Goal: Check status: Check status

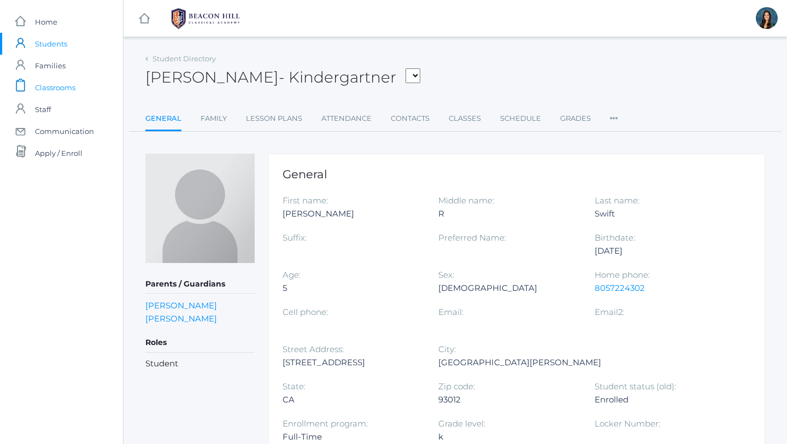
click at [74, 89] on span "Classrooms" at bounding box center [55, 88] width 40 height 22
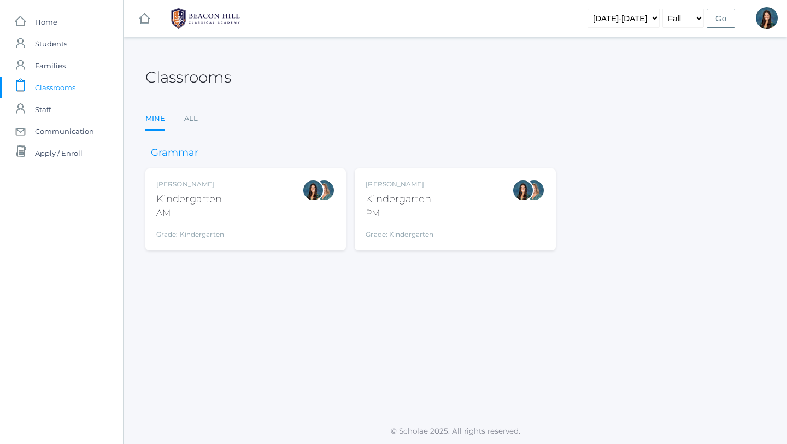
click at [219, 223] on div "Jordyn Dewey Kindergarten AM Grade: Kindergarten *KIND" at bounding box center [190, 209] width 68 height 60
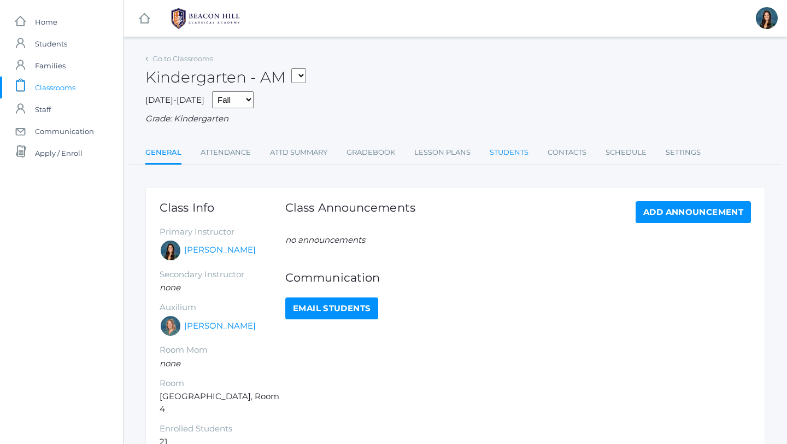
click at [495, 150] on link "Students" at bounding box center [509, 153] width 39 height 22
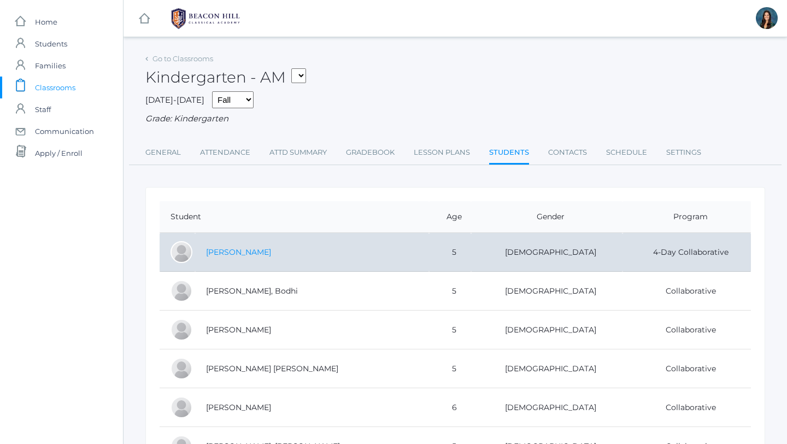
click at [242, 252] on link "[PERSON_NAME]" at bounding box center [238, 252] width 65 height 10
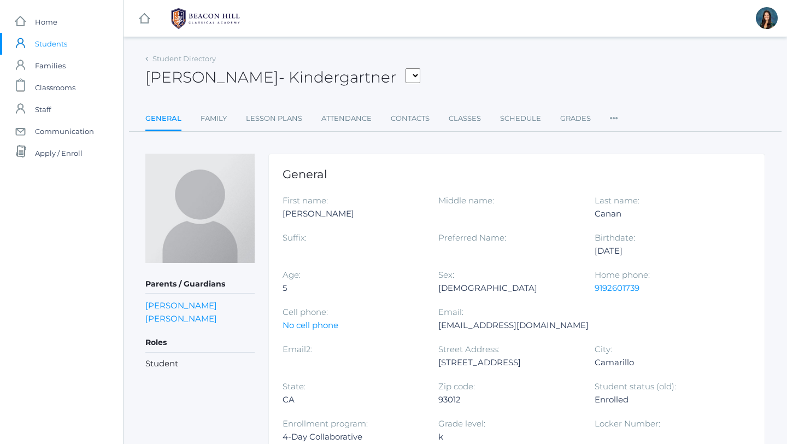
click at [405, 78] on select "[PERSON_NAME], [PERSON_NAME], [PERSON_NAME], [PERSON_NAME], [PERSON_NAME], [PER…" at bounding box center [412, 75] width 15 height 15
select select "4240"
click at [405, 79] on select "[PERSON_NAME], [PERSON_NAME], [PERSON_NAME], [PERSON_NAME], [PERSON_NAME], [PER…" at bounding box center [412, 75] width 15 height 15
select select "4264"
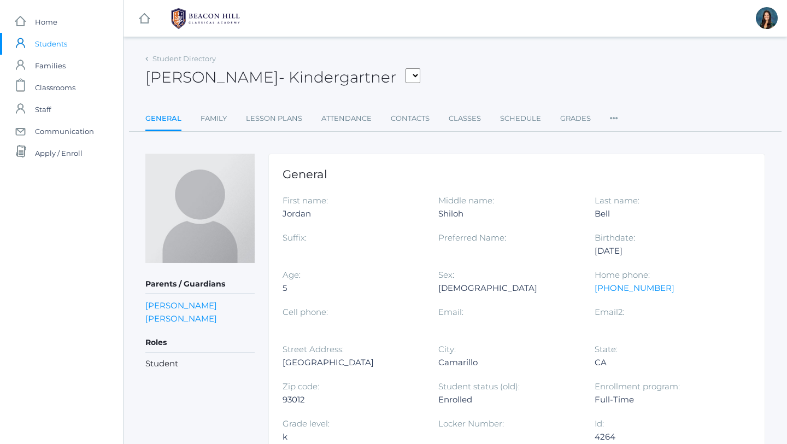
click at [405, 80] on select "[PERSON_NAME], [PERSON_NAME], [PERSON_NAME], [PERSON_NAME], [PERSON_NAME], [PER…" at bounding box center [412, 75] width 15 height 15
select select "4315"
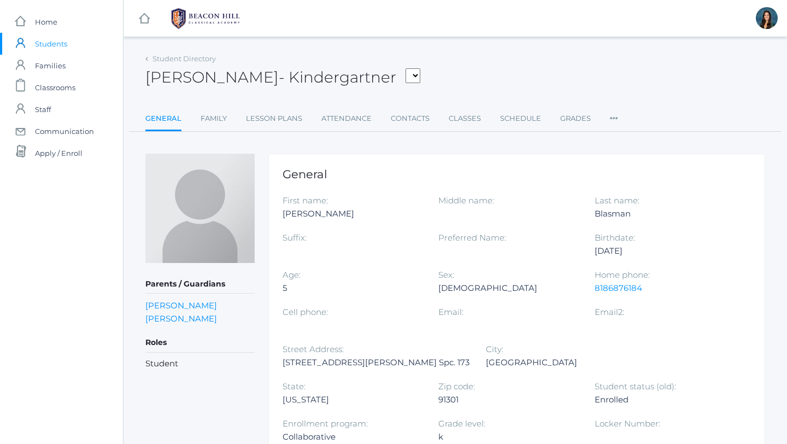
click at [405, 78] on select "[PERSON_NAME], [PERSON_NAME], [PERSON_NAME], [PERSON_NAME], [PERSON_NAME], [PER…" at bounding box center [412, 75] width 15 height 15
select select "4265"
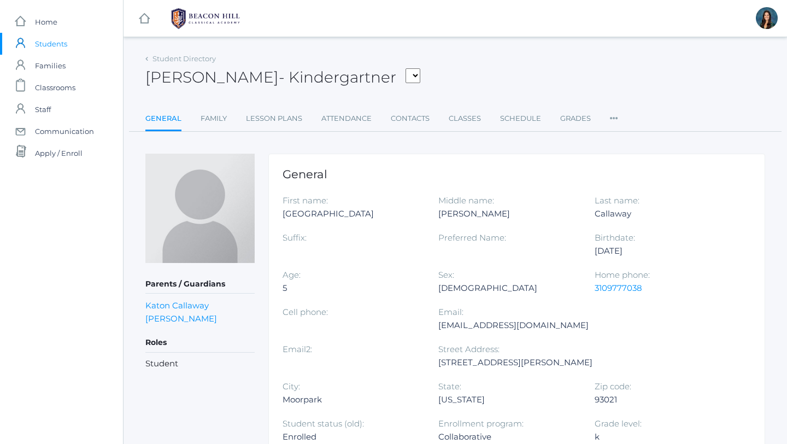
click at [405, 76] on select "[PERSON_NAME], [PERSON_NAME], [PERSON_NAME], [PERSON_NAME], [PERSON_NAME], [PER…" at bounding box center [412, 75] width 15 height 15
select select "4256"
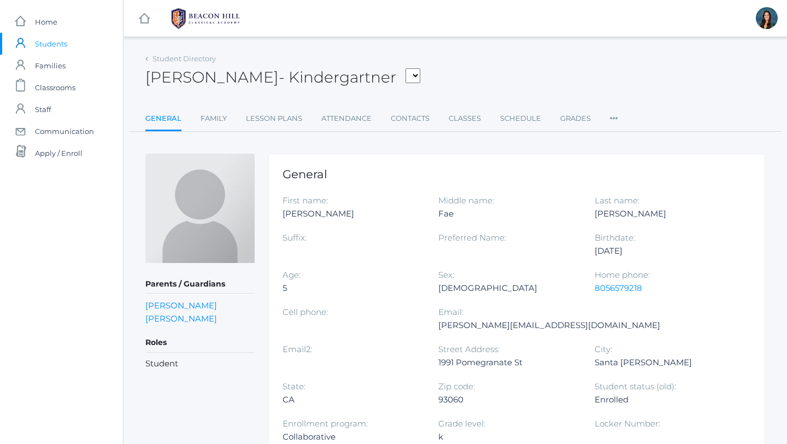
click at [405, 77] on select "[PERSON_NAME], [PERSON_NAME], [PERSON_NAME], [PERSON_NAME], [PERSON_NAME], [PER…" at bounding box center [412, 75] width 15 height 15
select select "4257"
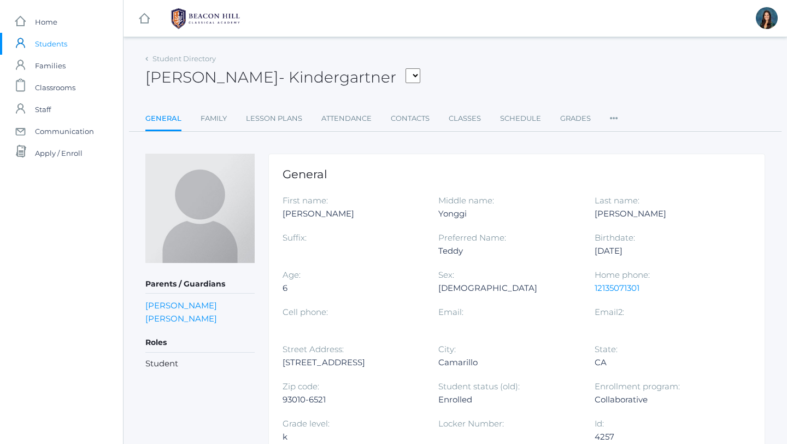
click at [410, 74] on select "[PERSON_NAME], [PERSON_NAME], [PERSON_NAME], [PERSON_NAME], [PERSON_NAME], [PER…" at bounding box center [412, 75] width 15 height 15
select select "4260"
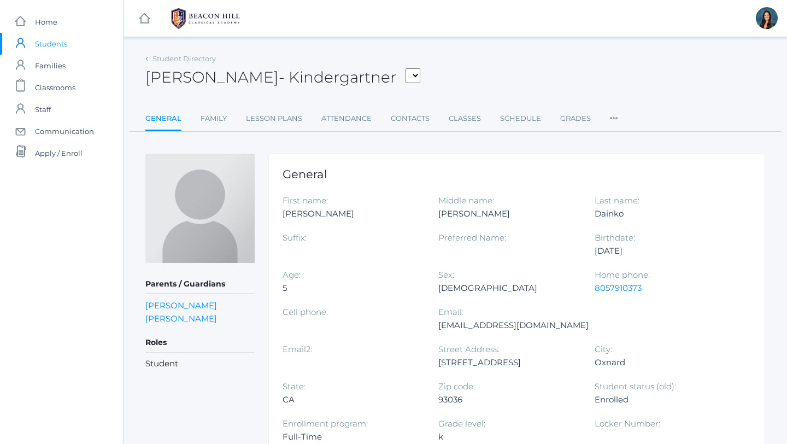
click at [405, 74] on select "[PERSON_NAME], [PERSON_NAME], [PERSON_NAME], [PERSON_NAME], [PERSON_NAME], [PER…" at bounding box center [412, 75] width 15 height 15
select select "4266"
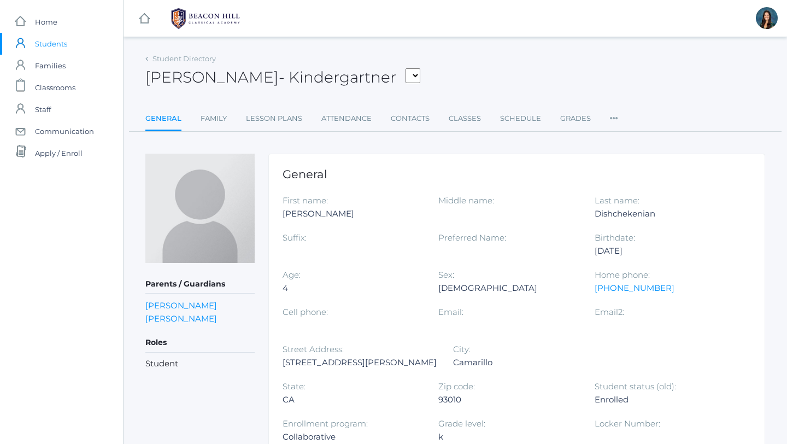
click at [420, 77] on select "[PERSON_NAME], [PERSON_NAME], [PERSON_NAME], [PERSON_NAME], [PERSON_NAME], [PER…" at bounding box center [412, 75] width 15 height 15
select select "4267"
click at [455, 74] on select "[PERSON_NAME], [PERSON_NAME], [PERSON_NAME], [PERSON_NAME], [PERSON_NAME], [PER…" at bounding box center [462, 75] width 15 height 15
select select "4410"
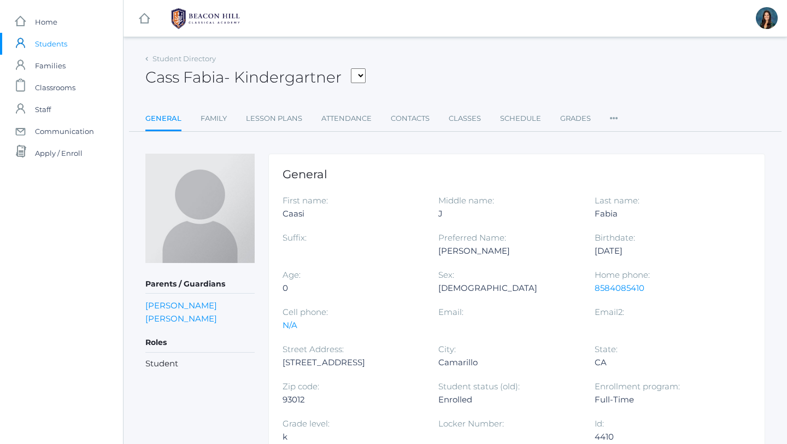
click at [362, 78] on select "[PERSON_NAME], [PERSON_NAME], [PERSON_NAME], [PERSON_NAME], [PERSON_NAME], [PER…" at bounding box center [358, 75] width 15 height 15
select select "4270"
click at [405, 78] on select "[PERSON_NAME], [PERSON_NAME], [PERSON_NAME], [PERSON_NAME], [PERSON_NAME], [PER…" at bounding box center [412, 75] width 15 height 15
select select "4334"
click at [420, 78] on select "[PERSON_NAME], [PERSON_NAME], [PERSON_NAME], [PERSON_NAME], [PERSON_NAME], [PER…" at bounding box center [412, 75] width 15 height 15
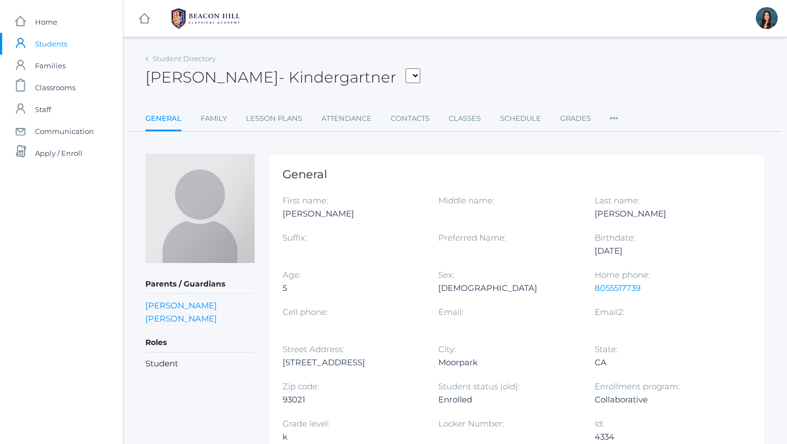
select select "4271"
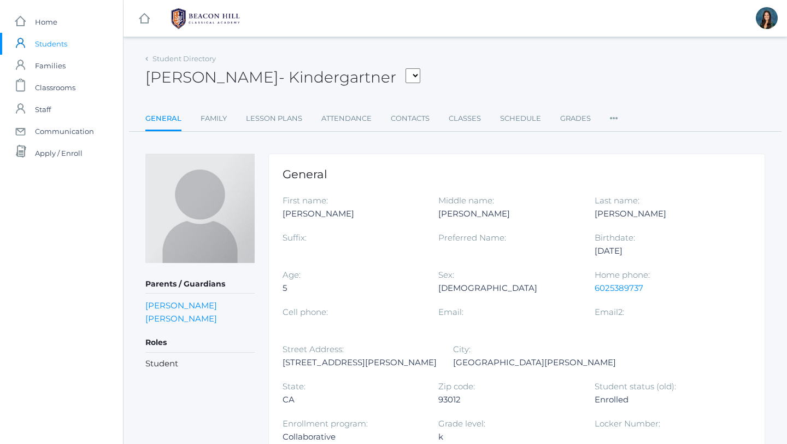
click at [419, 68] on select "[PERSON_NAME], [PERSON_NAME], [PERSON_NAME], [PERSON_NAME], [PERSON_NAME], [PER…" at bounding box center [412, 75] width 15 height 15
select select "4263"
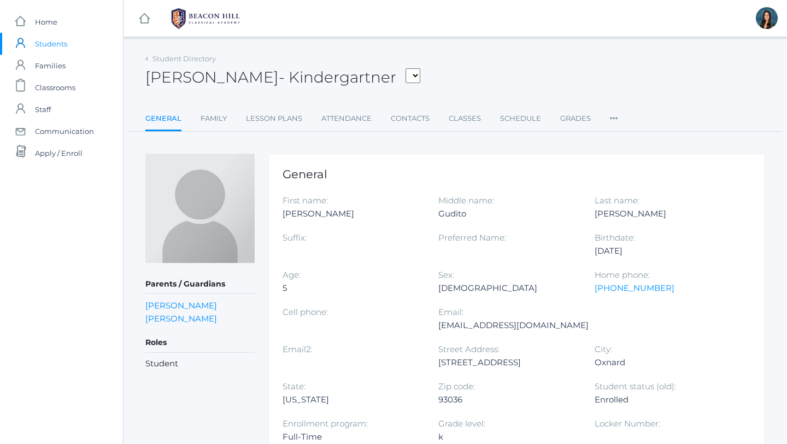
click at [420, 73] on select "[PERSON_NAME], [PERSON_NAME], [PERSON_NAME], [PERSON_NAME], [PERSON_NAME], [PER…" at bounding box center [412, 75] width 15 height 15
select select "4272"
click at [414, 78] on select "[PERSON_NAME], [PERSON_NAME], [PERSON_NAME], [PERSON_NAME], [PERSON_NAME], [PER…" at bounding box center [412, 75] width 15 height 15
select select "4273"
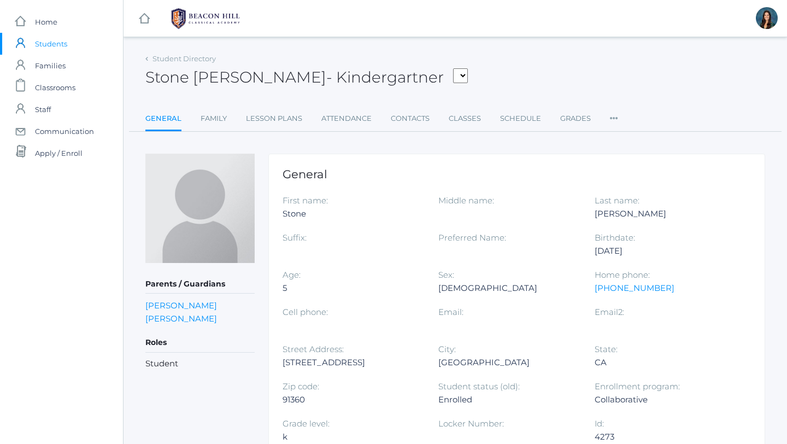
click at [453, 75] on select "[PERSON_NAME], [PERSON_NAME], [PERSON_NAME], [PERSON_NAME], [PERSON_NAME], [PER…" at bounding box center [460, 75] width 15 height 15
select select "4292"
click at [408, 72] on select "[PERSON_NAME], [PERSON_NAME], [PERSON_NAME], [PERSON_NAME], [PERSON_NAME], [PER…" at bounding box center [412, 75] width 15 height 15
select select "4305"
click at [412, 75] on select "[PERSON_NAME], [PERSON_NAME], [PERSON_NAME], [PERSON_NAME], [PERSON_NAME], [PER…" at bounding box center [412, 75] width 15 height 15
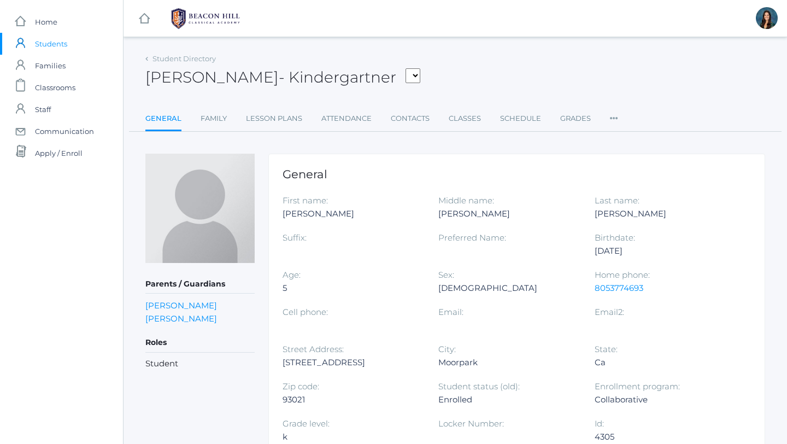
select select "4275"
click at [405, 76] on select "[PERSON_NAME], [PERSON_NAME], [PERSON_NAME], [PERSON_NAME], [PERSON_NAME], [PER…" at bounding box center [412, 75] width 15 height 15
select select "4241"
click at [439, 76] on select "[PERSON_NAME], [PERSON_NAME], [PERSON_NAME], [PERSON_NAME], [PERSON_NAME], [PER…" at bounding box center [446, 75] width 15 height 15
select select "4276"
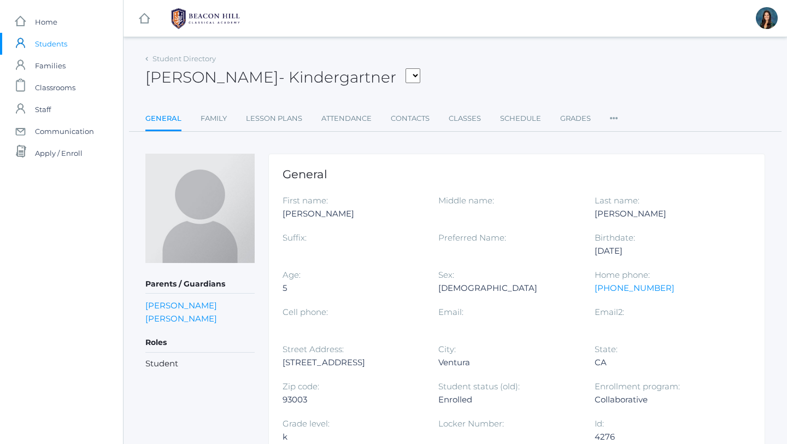
click at [420, 70] on select "[PERSON_NAME], [PERSON_NAME], [PERSON_NAME], [PERSON_NAME], [PERSON_NAME], [PER…" at bounding box center [412, 75] width 15 height 15
select select "4277"
click at [367, 75] on select "[PERSON_NAME], [PERSON_NAME], [PERSON_NAME], [PERSON_NAME], [PERSON_NAME], [PER…" at bounding box center [364, 75] width 15 height 15
select select "4293"
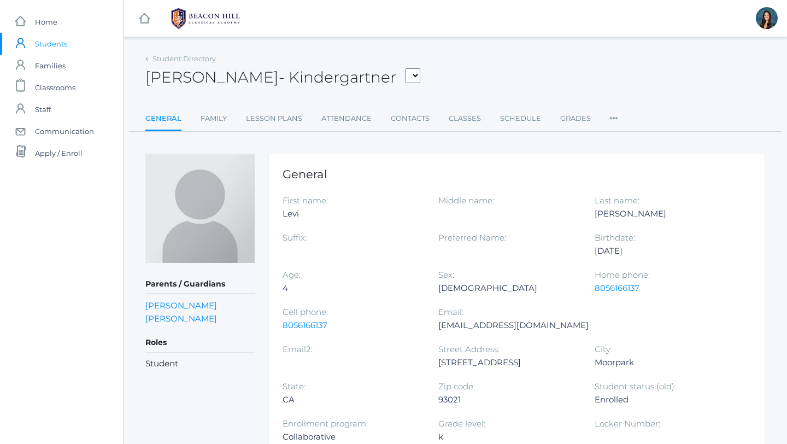
click at [405, 75] on select "[PERSON_NAME], [PERSON_NAME], [PERSON_NAME], [PERSON_NAME], [PERSON_NAME], [PER…" at bounding box center [412, 75] width 15 height 15
select select "4278"
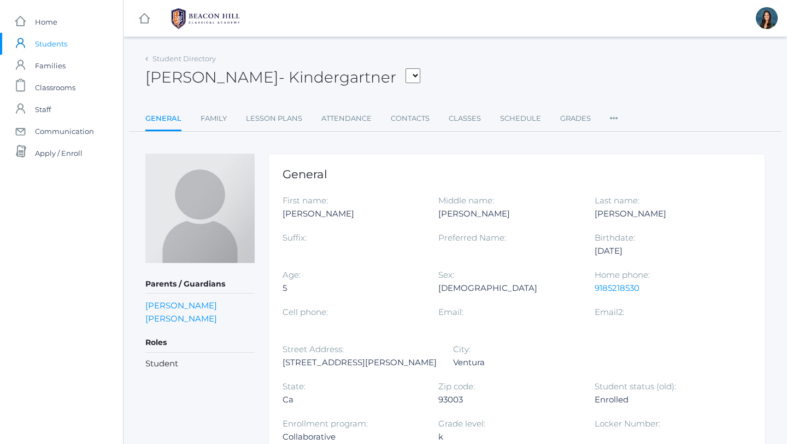
click at [405, 74] on select "[PERSON_NAME], [PERSON_NAME], [PERSON_NAME], [PERSON_NAME], [PERSON_NAME], [PER…" at bounding box center [412, 75] width 15 height 15
select select "4280"
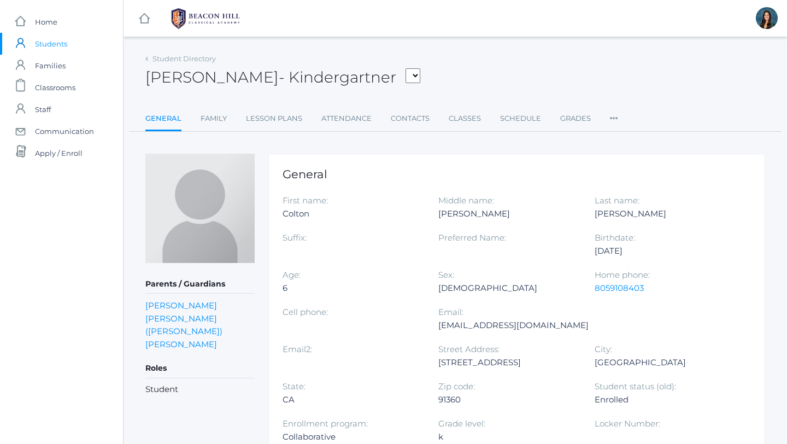
click at [405, 72] on select "[PERSON_NAME], [PERSON_NAME], [PERSON_NAME], [PERSON_NAME], [PERSON_NAME], [PER…" at bounding box center [412, 75] width 15 height 15
select select "4281"
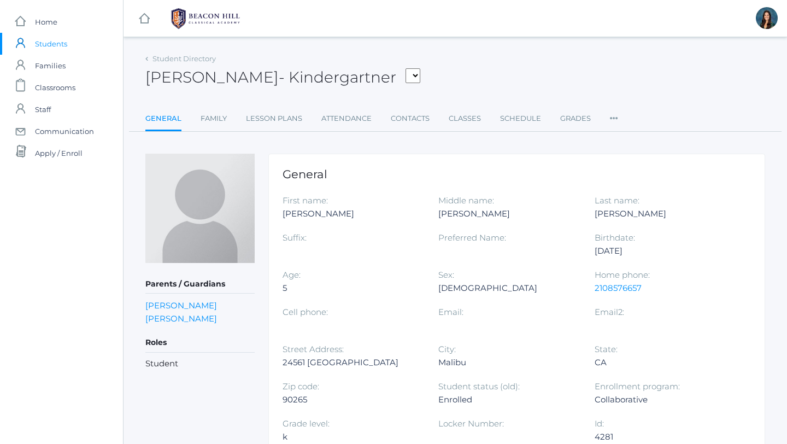
click at [405, 73] on select "[PERSON_NAME], [PERSON_NAME], [PERSON_NAME], [PERSON_NAME], [PERSON_NAME], [PER…" at bounding box center [412, 75] width 15 height 15
select select "4261"
click at [451, 73] on select "[PERSON_NAME], [PERSON_NAME], [PERSON_NAME], [PERSON_NAME], [PERSON_NAME], [PER…" at bounding box center [458, 75] width 15 height 15
select select "4344"
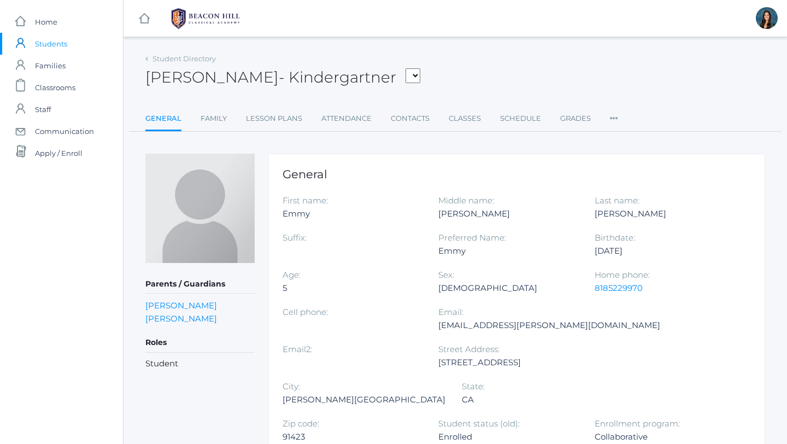
click at [405, 76] on select "[PERSON_NAME], [PERSON_NAME], [PERSON_NAME], [PERSON_NAME], [PERSON_NAME], [PER…" at bounding box center [412, 75] width 15 height 15
select select "3894"
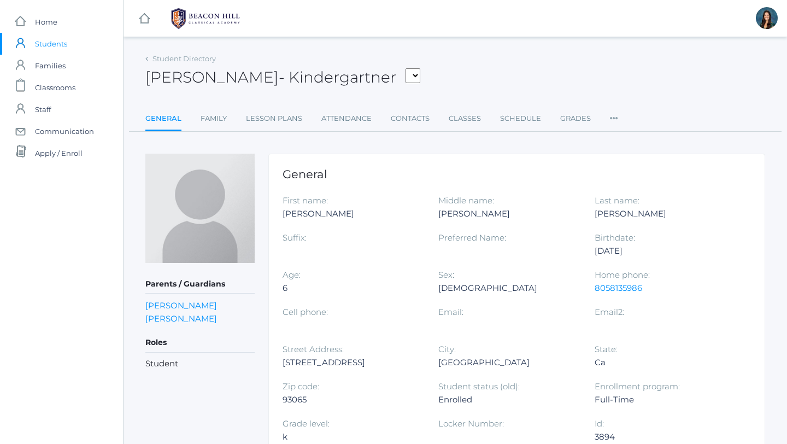
click at [420, 75] on select "[PERSON_NAME], [PERSON_NAME], [PERSON_NAME], [PERSON_NAME], [PERSON_NAME], [PER…" at bounding box center [412, 75] width 15 height 15
select select "4233"
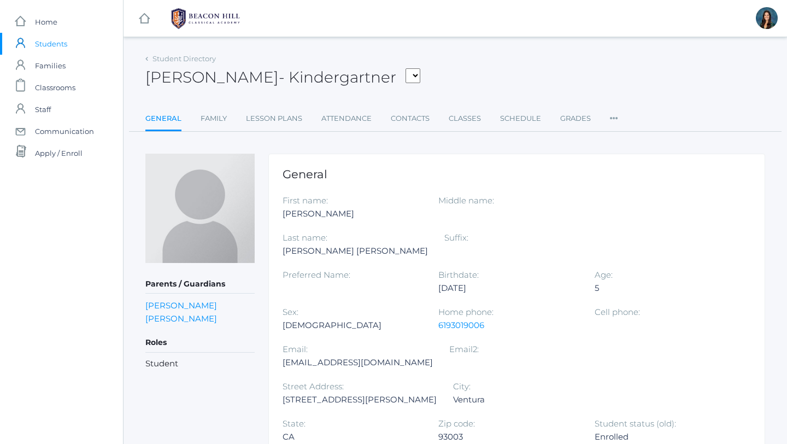
click at [410, 76] on select "[PERSON_NAME], [PERSON_NAME], [PERSON_NAME], [PERSON_NAME], [PERSON_NAME], [PER…" at bounding box center [412, 75] width 15 height 15
select select "4282"
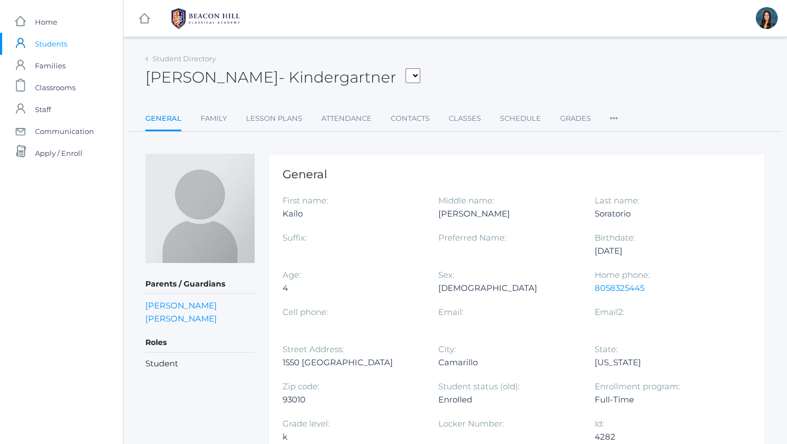
click at [405, 77] on select "[PERSON_NAME], [PERSON_NAME], [PERSON_NAME], [PERSON_NAME], [PERSON_NAME], [PER…" at bounding box center [412, 75] width 15 height 15
select select "4294"
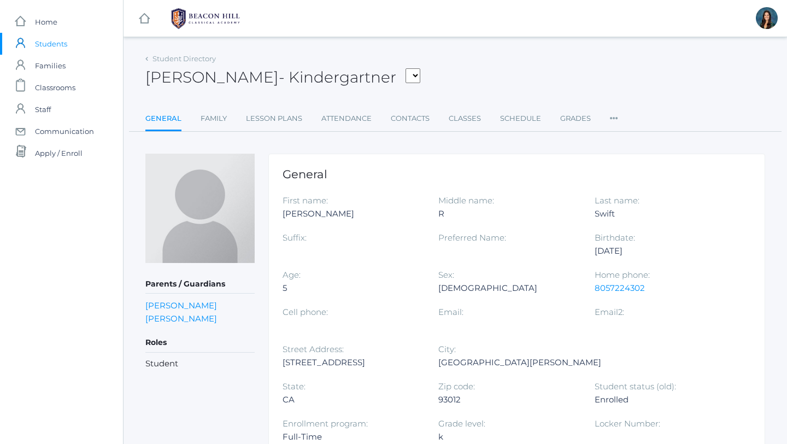
click at [405, 76] on select "[PERSON_NAME], [PERSON_NAME], [PERSON_NAME], [PERSON_NAME], [PERSON_NAME], [PER…" at bounding box center [412, 75] width 15 height 15
select select "4284"
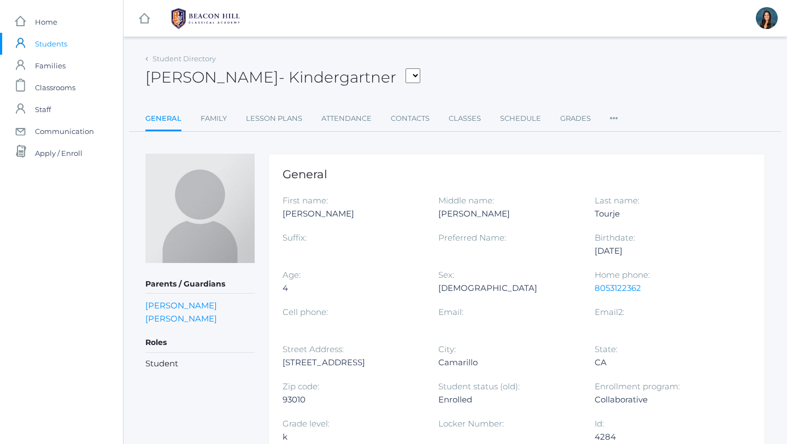
click at [405, 78] on select "[PERSON_NAME], [PERSON_NAME], [PERSON_NAME], [PERSON_NAME], [PERSON_NAME], [PER…" at bounding box center [412, 75] width 15 height 15
select select "4285"
click at [405, 81] on select "[PERSON_NAME], [PERSON_NAME], [PERSON_NAME], [PERSON_NAME], [PERSON_NAME], [PER…" at bounding box center [412, 75] width 15 height 15
select select "4286"
